Goal: Task Accomplishment & Management: Use online tool/utility

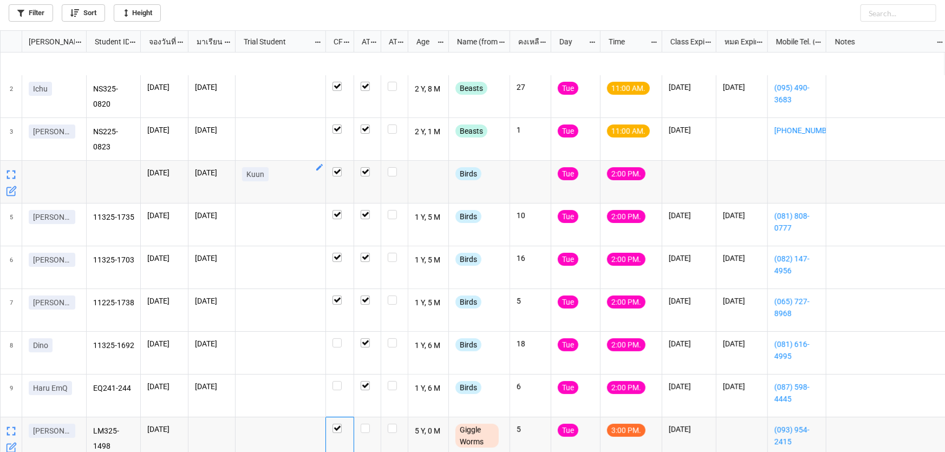
scroll to position [119, 0]
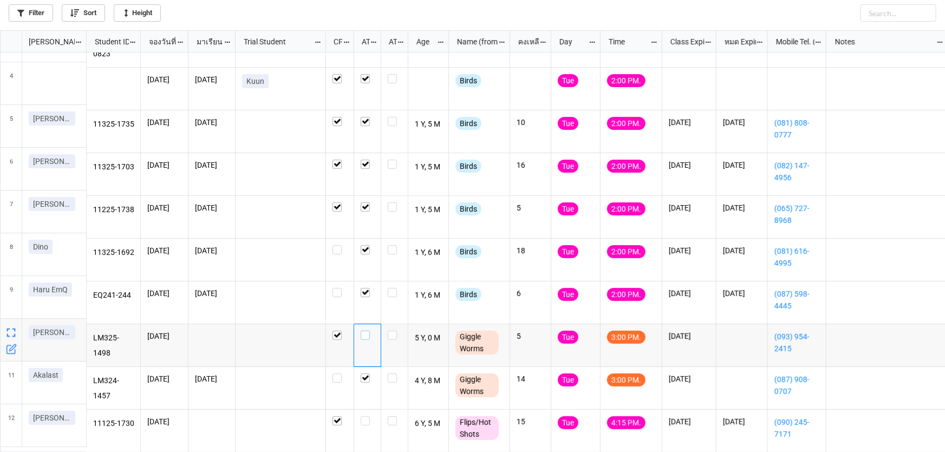
click at [366, 331] on label "grid" at bounding box center [368, 331] width 14 height 0
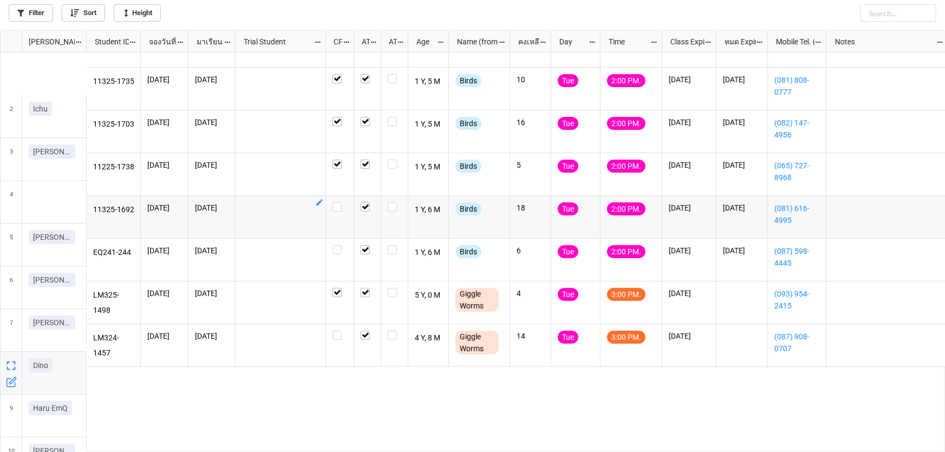
scroll to position [161, 0]
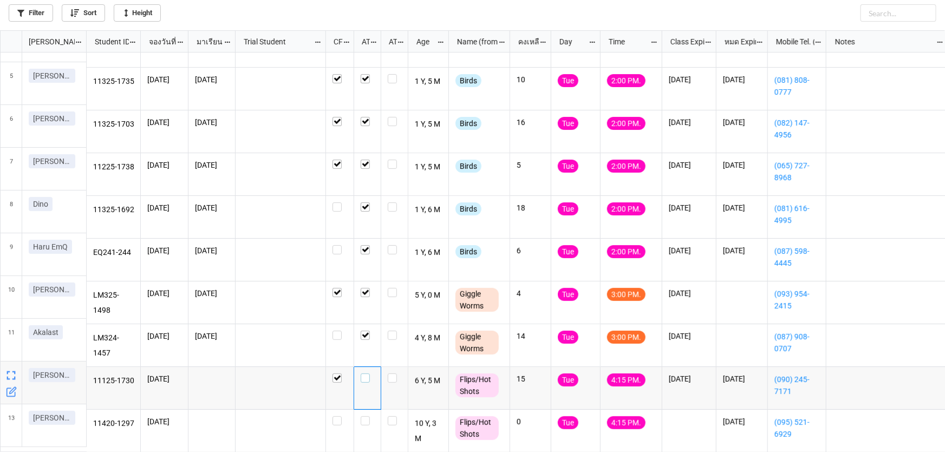
click at [367, 374] on label "grid" at bounding box center [368, 374] width 14 height 0
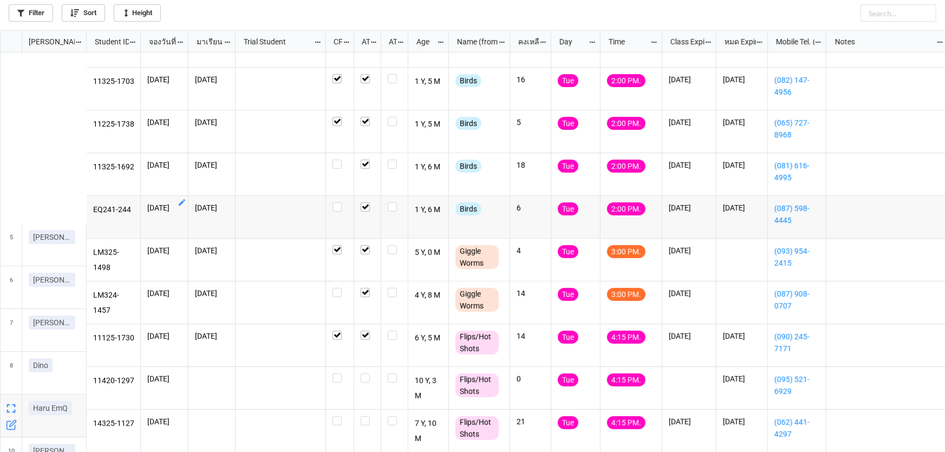
scroll to position [204, 0]
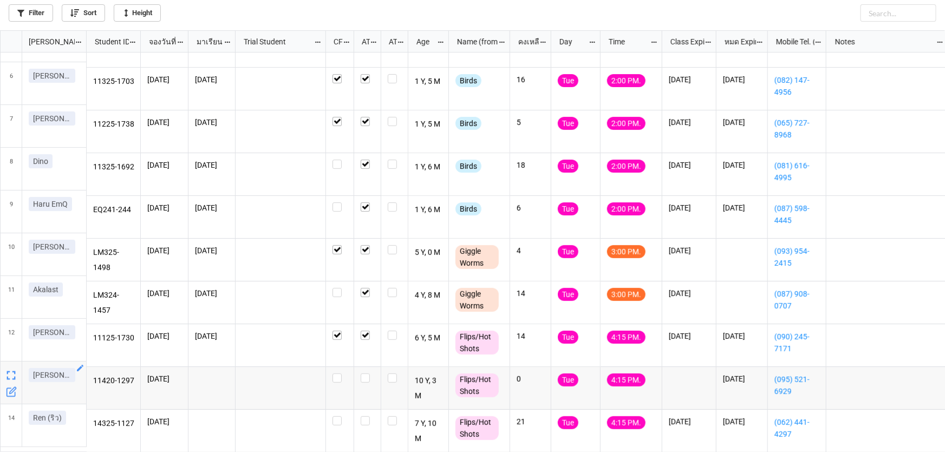
click at [81, 368] on icon "grid" at bounding box center [80, 368] width 6 height 6
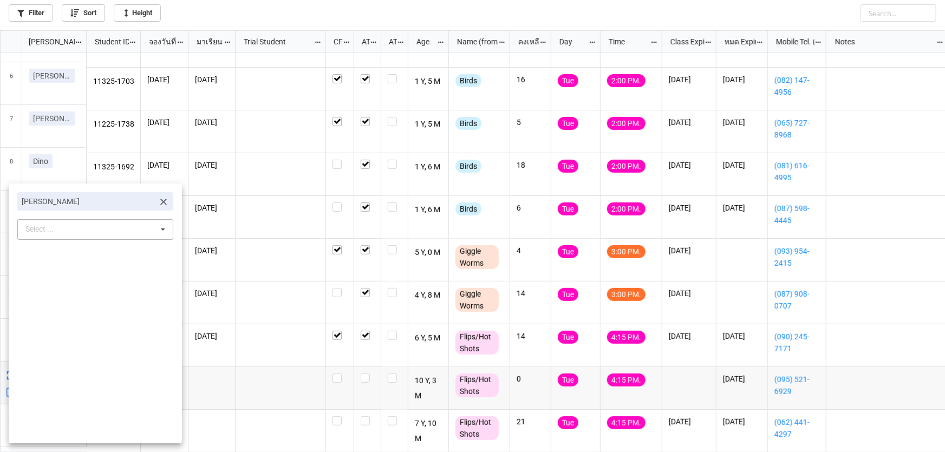
click at [64, 227] on div "Select ..." at bounding box center [46, 229] width 47 height 12
type input "Emma"
click at [41, 252] on span "Emma D." at bounding box center [56, 249] width 58 height 9
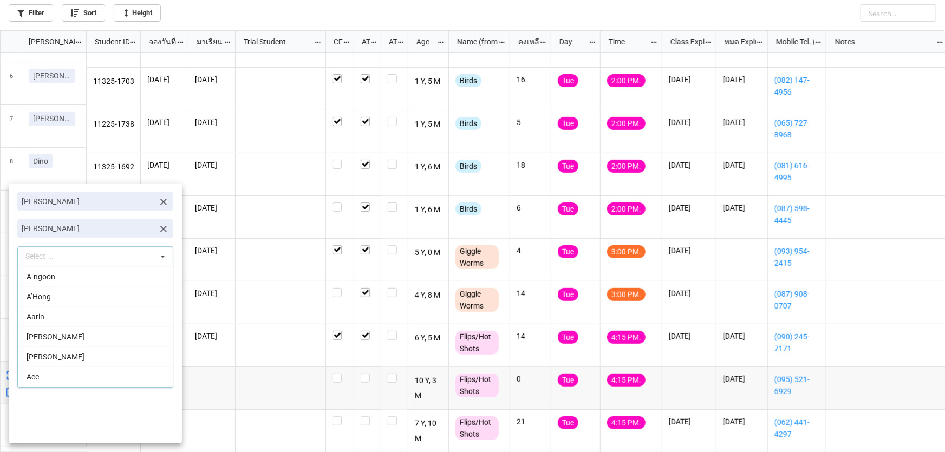
click at [245, 364] on div at bounding box center [472, 226] width 945 height 452
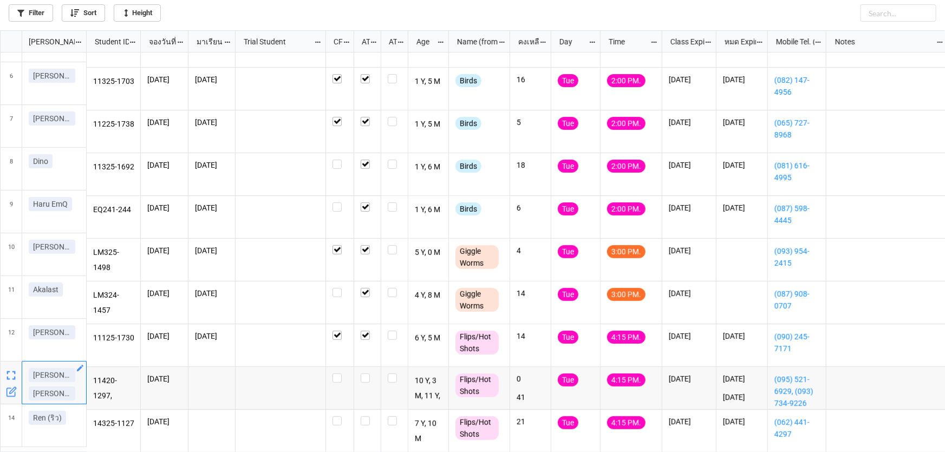
click at [78, 369] on icon "grid" at bounding box center [80, 368] width 6 height 6
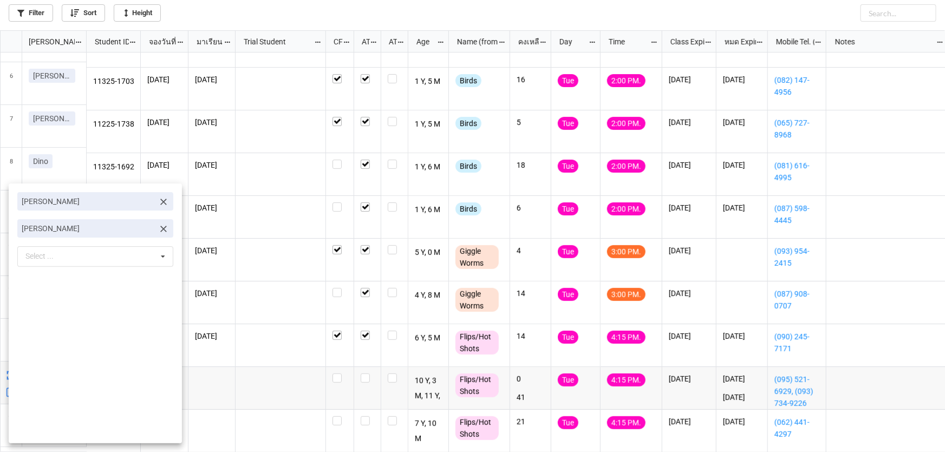
click at [158, 200] on icon at bounding box center [163, 202] width 11 height 11
click at [249, 414] on div at bounding box center [472, 226] width 945 height 452
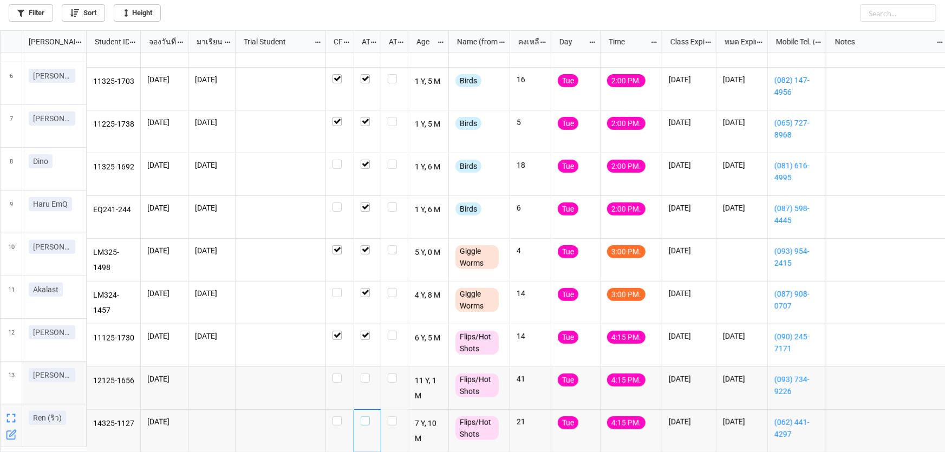
click at [366, 416] on label "grid" at bounding box center [368, 416] width 14 height 0
click at [368, 379] on div "grid" at bounding box center [367, 388] width 27 height 43
click at [368, 374] on label "grid" at bounding box center [368, 374] width 14 height 0
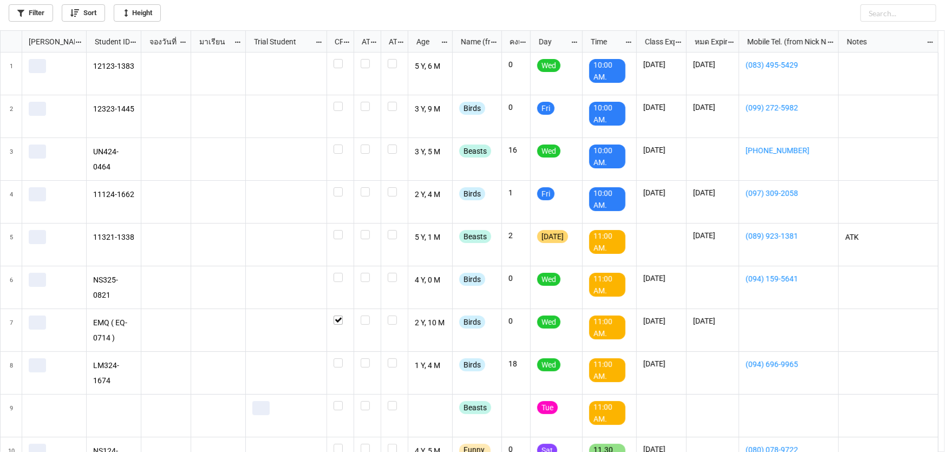
scroll to position [416, 939]
click at [37, 17] on link "Filter" at bounding box center [31, 12] width 44 height 17
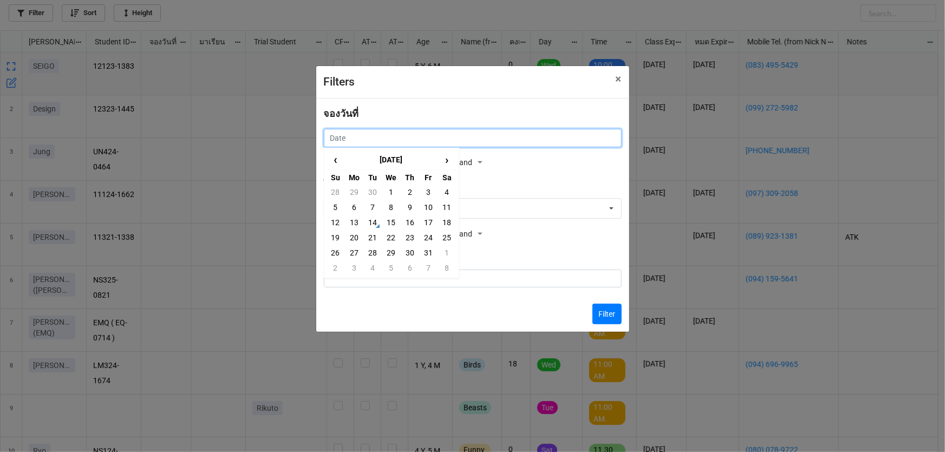
click at [439, 142] on input "text" at bounding box center [473, 138] width 298 height 18
drag, startPoint x: 394, startPoint y: 222, endPoint x: 481, endPoint y: 266, distance: 98.1
click at [394, 223] on td "15" at bounding box center [391, 222] width 18 height 15
type input "15/10/2025"
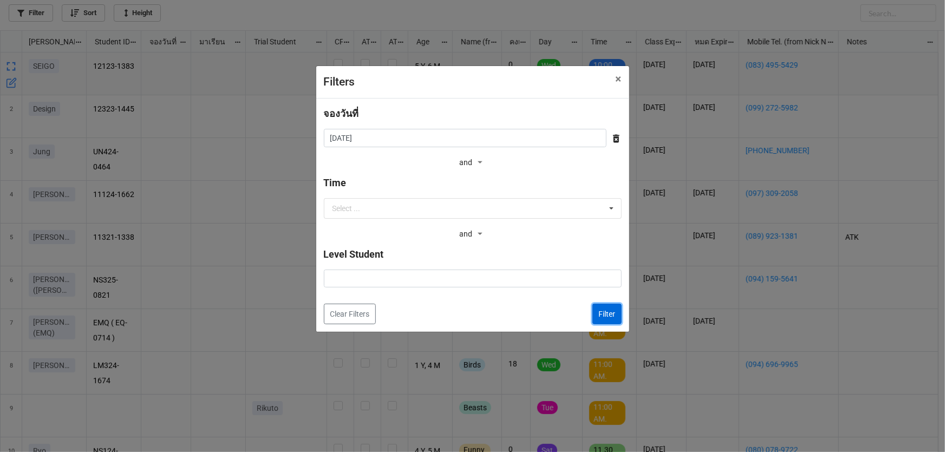
click at [610, 315] on button "Filter" at bounding box center [606, 314] width 29 height 21
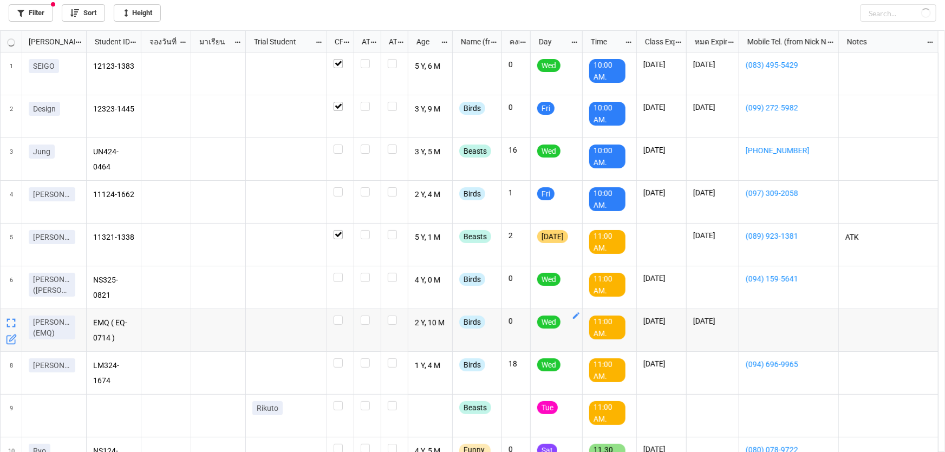
checkbox input "true"
checkbox input "false"
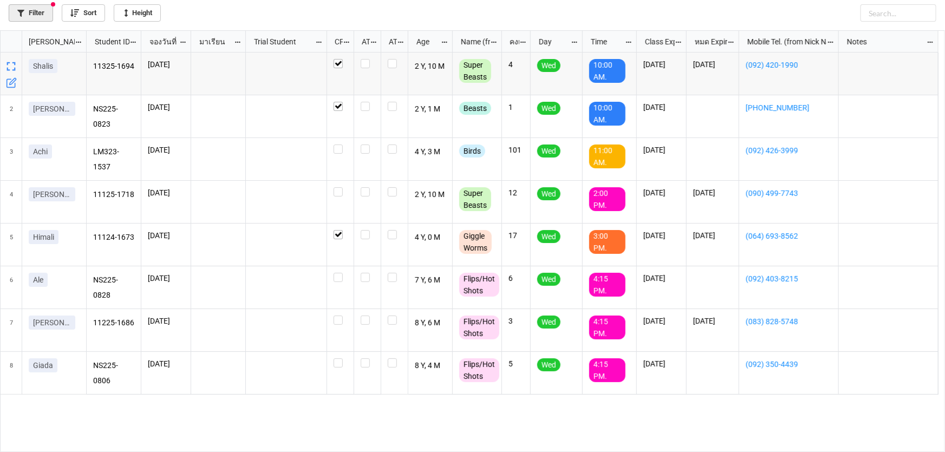
click at [37, 7] on link "Filter" at bounding box center [31, 12] width 44 height 17
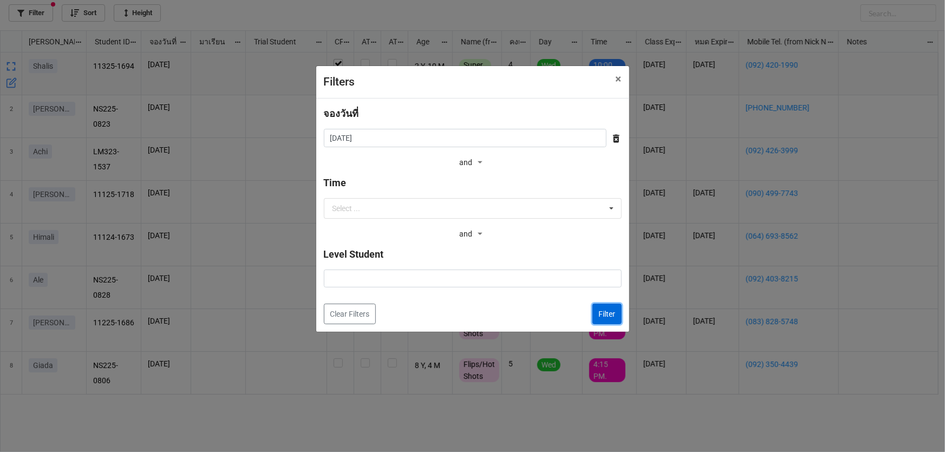
click at [617, 308] on button "Filter" at bounding box center [606, 314] width 29 height 21
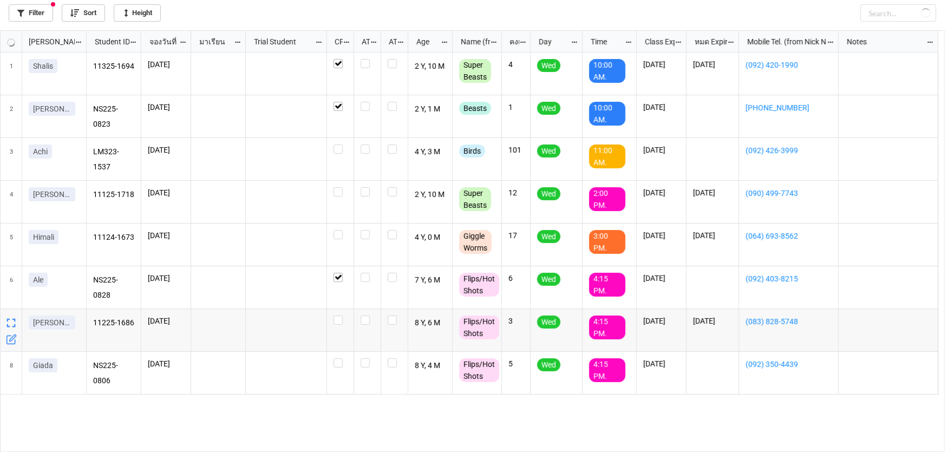
checkbox input "false"
checkbox input "true"
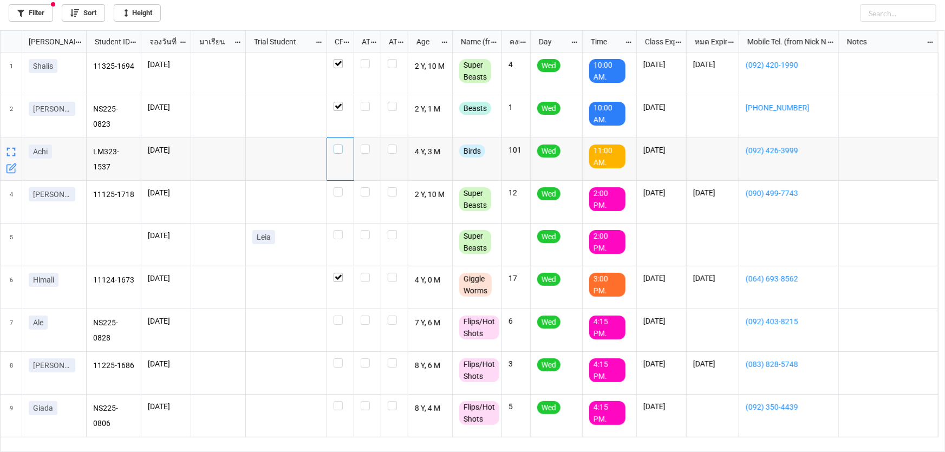
click at [344, 150] on div "grid" at bounding box center [341, 149] width 14 height 9
click at [343, 231] on div "grid" at bounding box center [341, 234] width 14 height 9
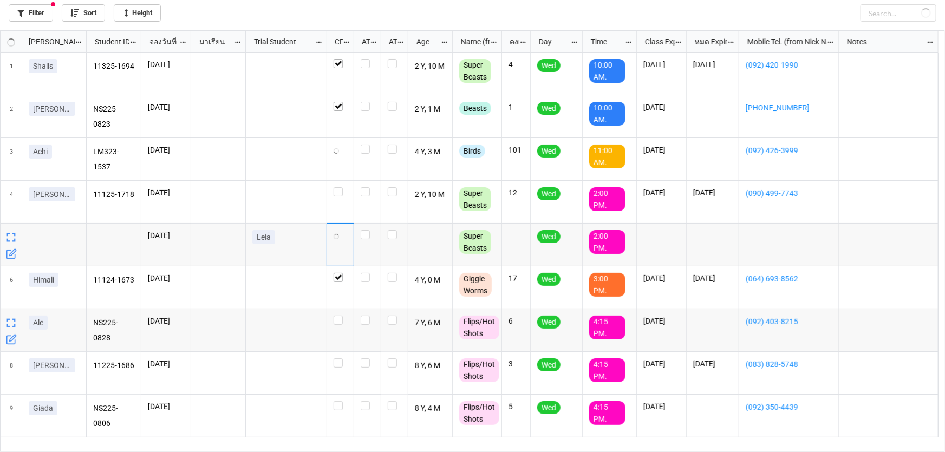
click at [8, 340] on icon "grid" at bounding box center [11, 339] width 11 height 11
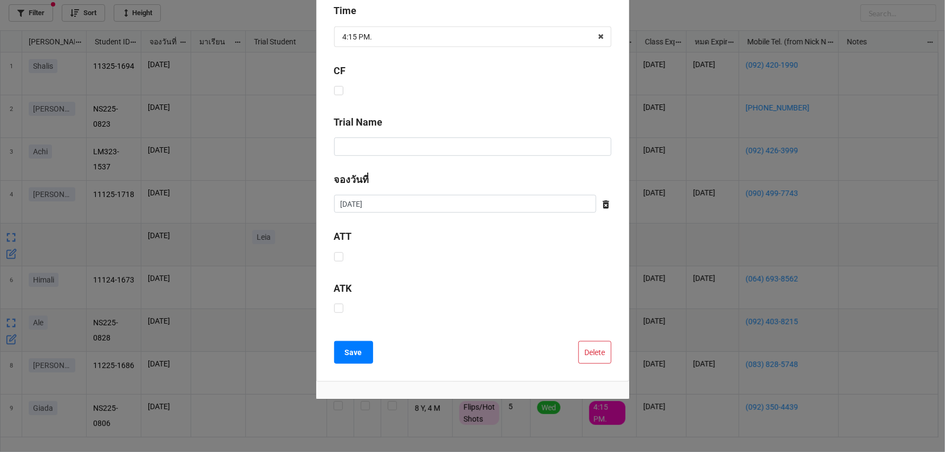
scroll to position [320, 0]
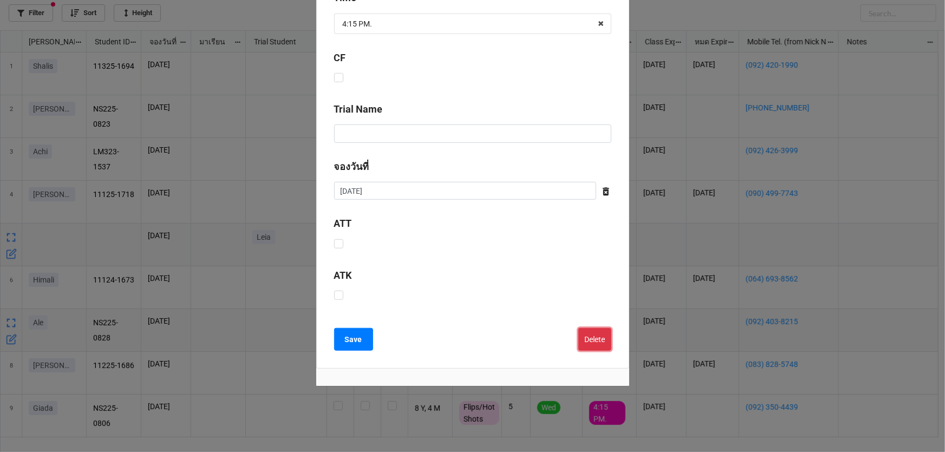
click at [590, 342] on button "Delete" at bounding box center [594, 339] width 33 height 23
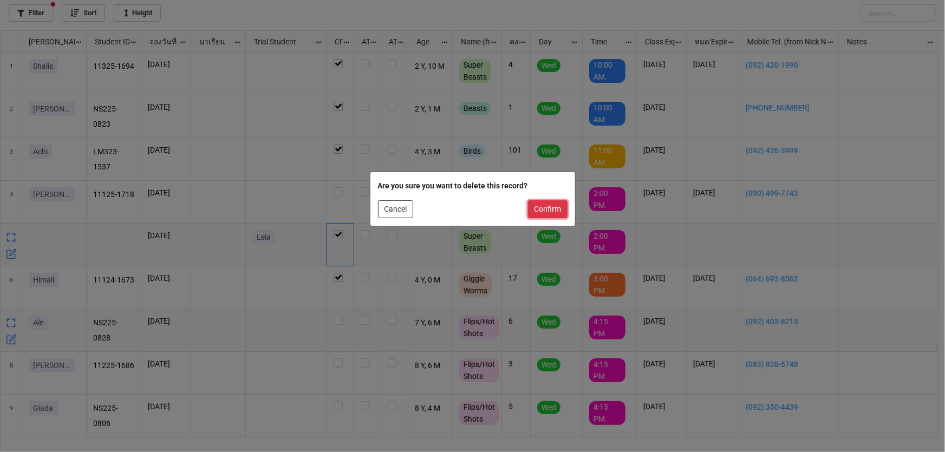
click at [557, 204] on button "Confirm" at bounding box center [548, 209] width 40 height 18
